Goal: Find specific page/section: Find specific page/section

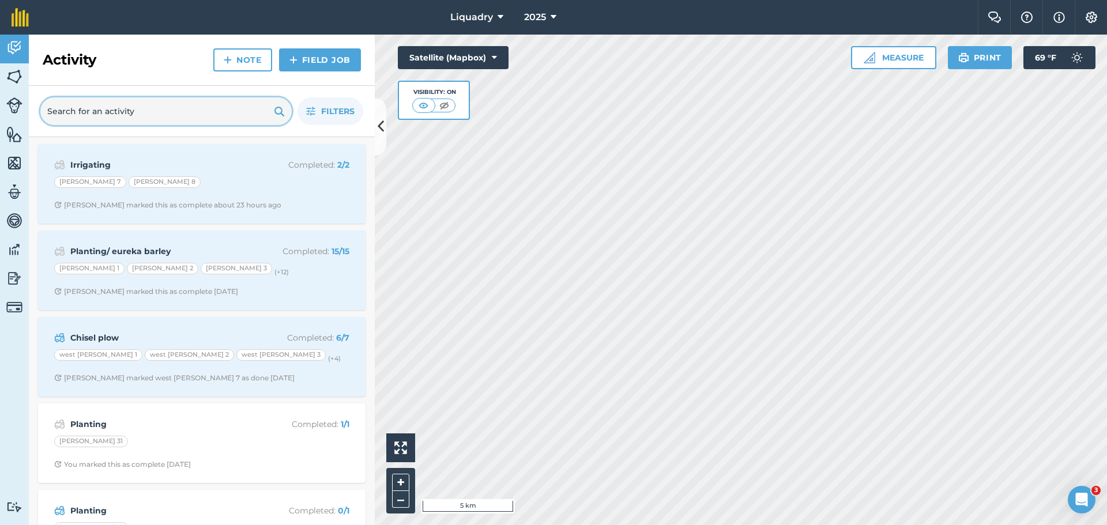
click at [234, 112] on input "text" at bounding box center [165, 111] width 251 height 28
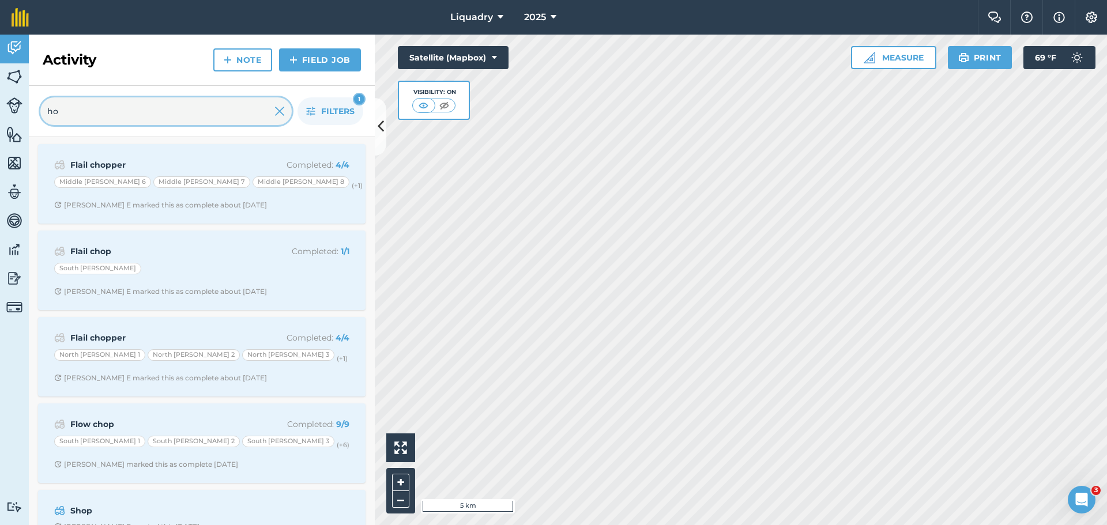
type input "h"
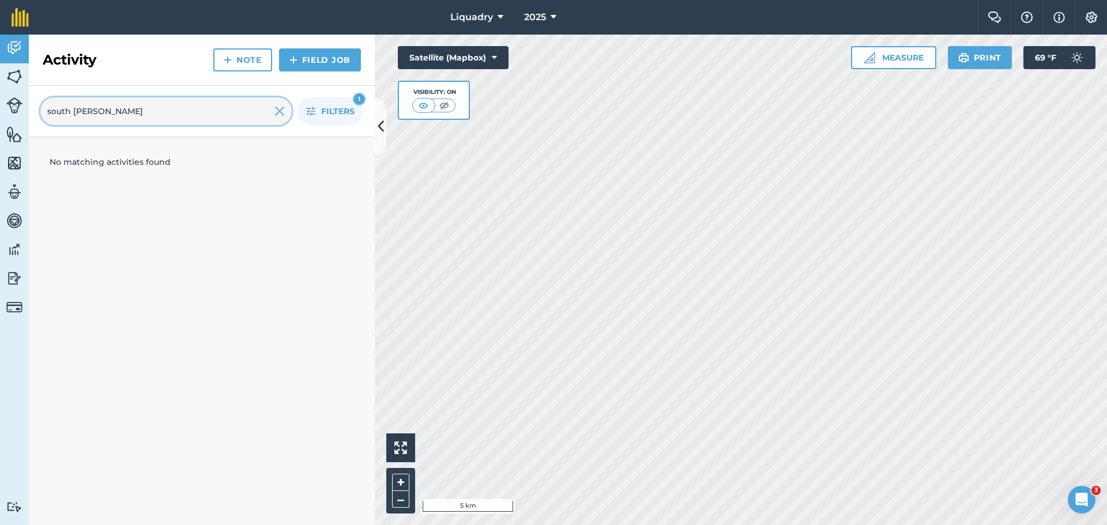
type input "south [PERSON_NAME]"
click at [315, 110] on button "Filters 1" at bounding box center [331, 111] width 66 height 28
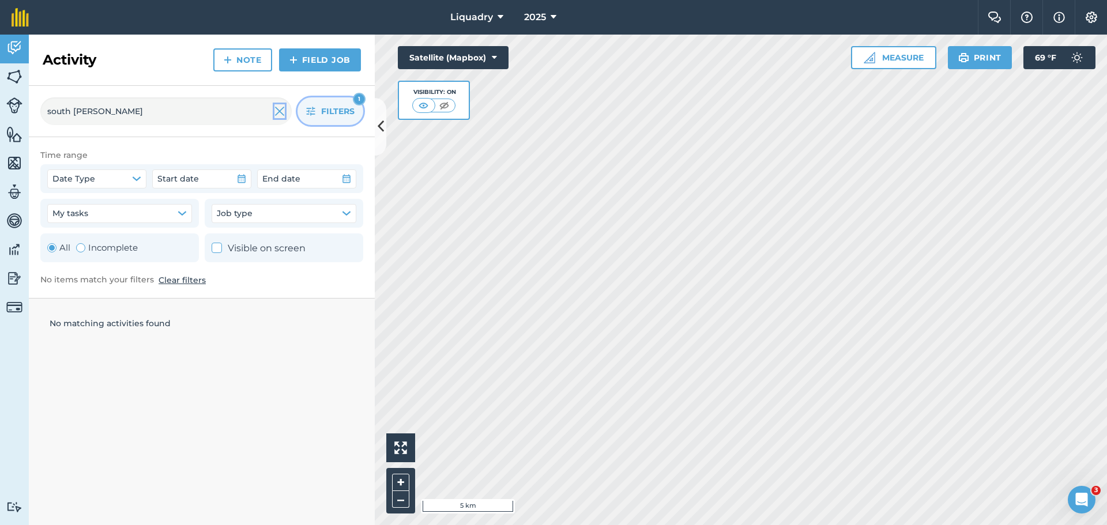
click at [278, 110] on img at bounding box center [280, 111] width 10 height 14
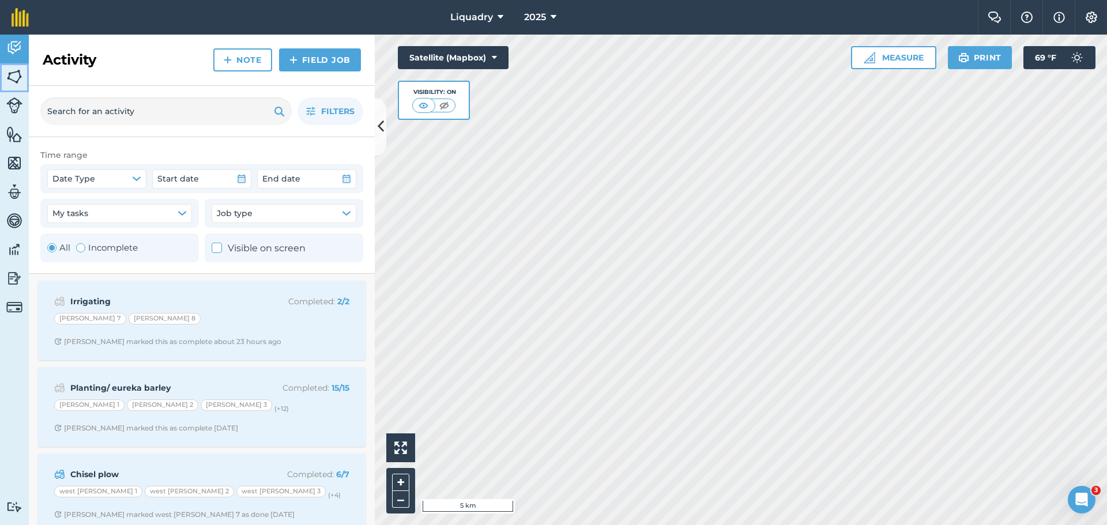
click at [21, 71] on img at bounding box center [14, 76] width 16 height 17
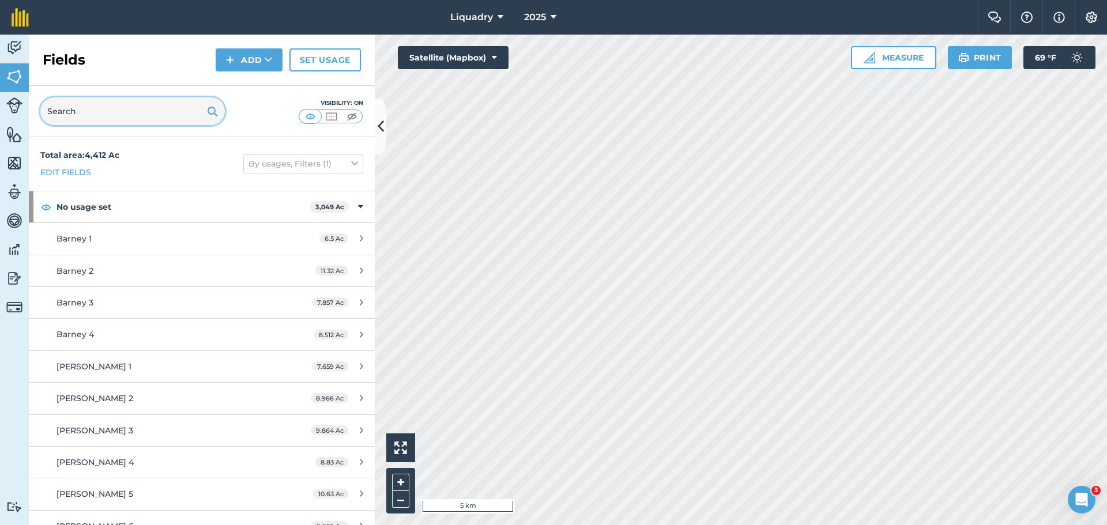
click at [99, 110] on input "text" at bounding box center [132, 111] width 185 height 28
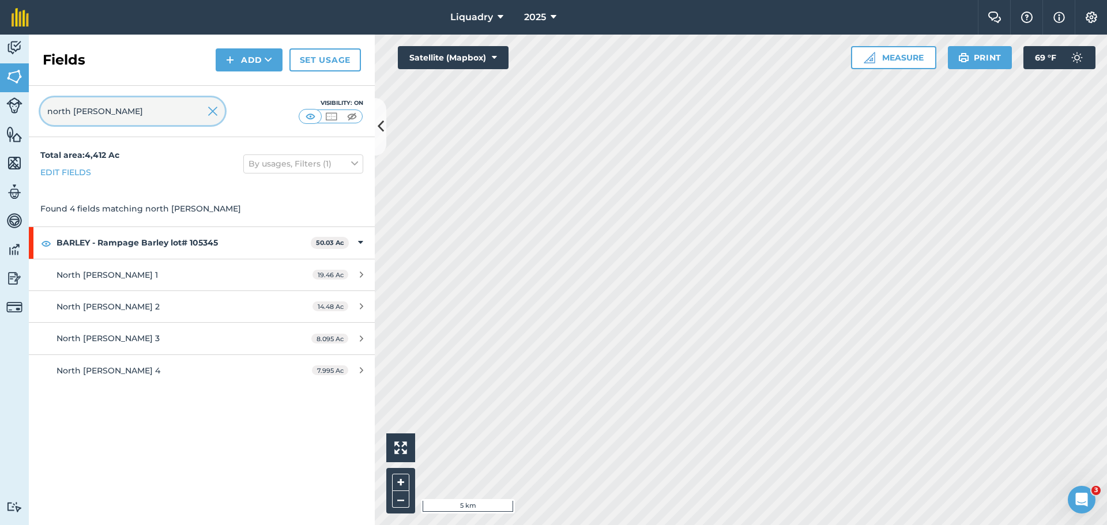
type input "north [PERSON_NAME]"
click at [214, 111] on img at bounding box center [213, 111] width 10 height 14
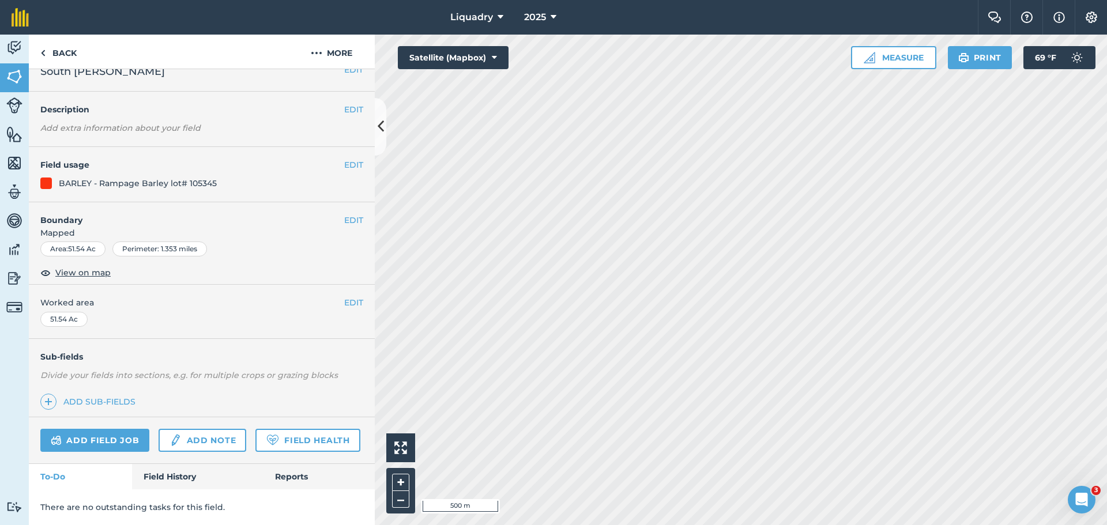
scroll to position [50, 0]
click at [162, 472] on link "Field History" at bounding box center [197, 476] width 131 height 25
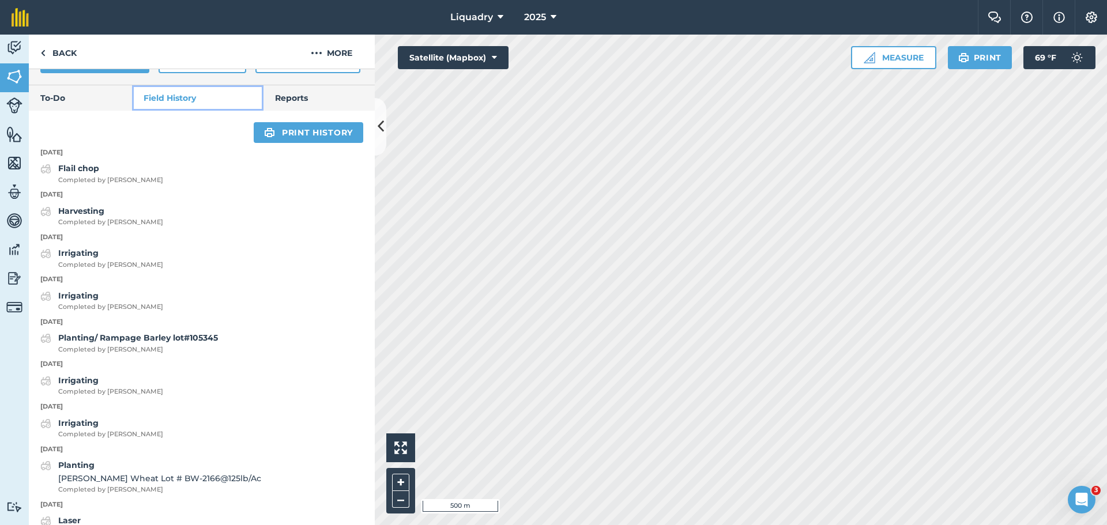
scroll to position [486, 0]
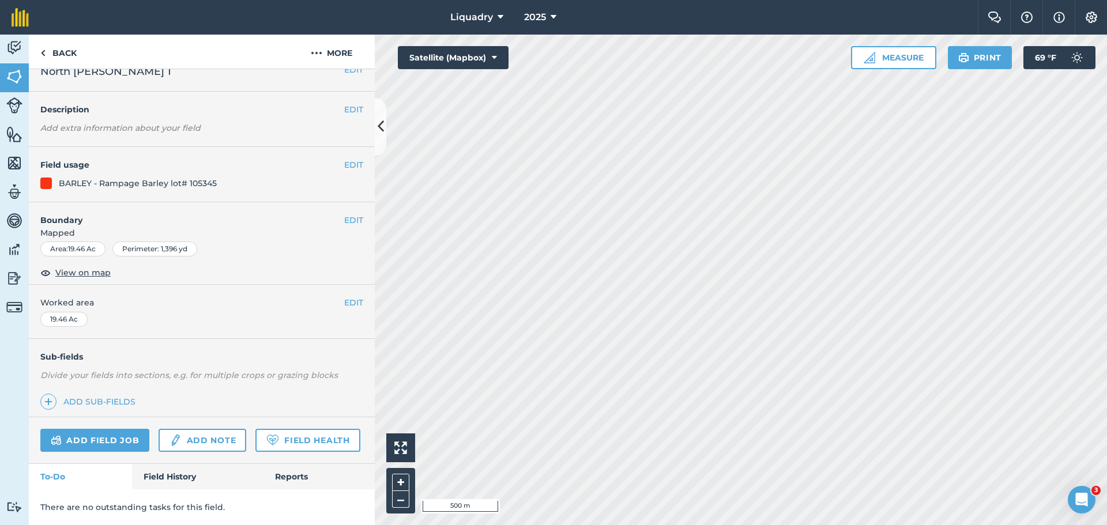
scroll to position [50, 0]
click at [164, 468] on link "Field History" at bounding box center [197, 476] width 131 height 25
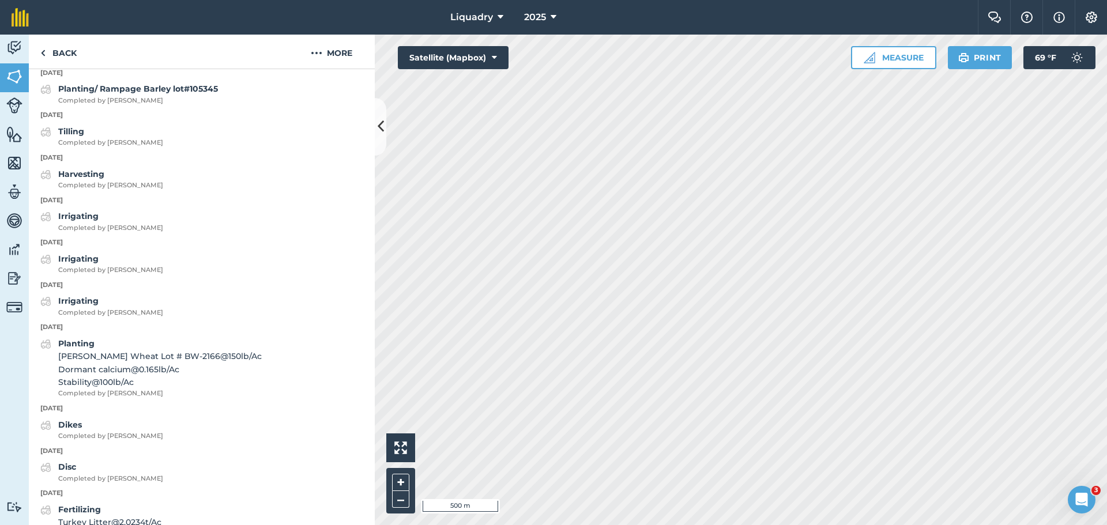
scroll to position [618, 0]
